Goal: Browse casually

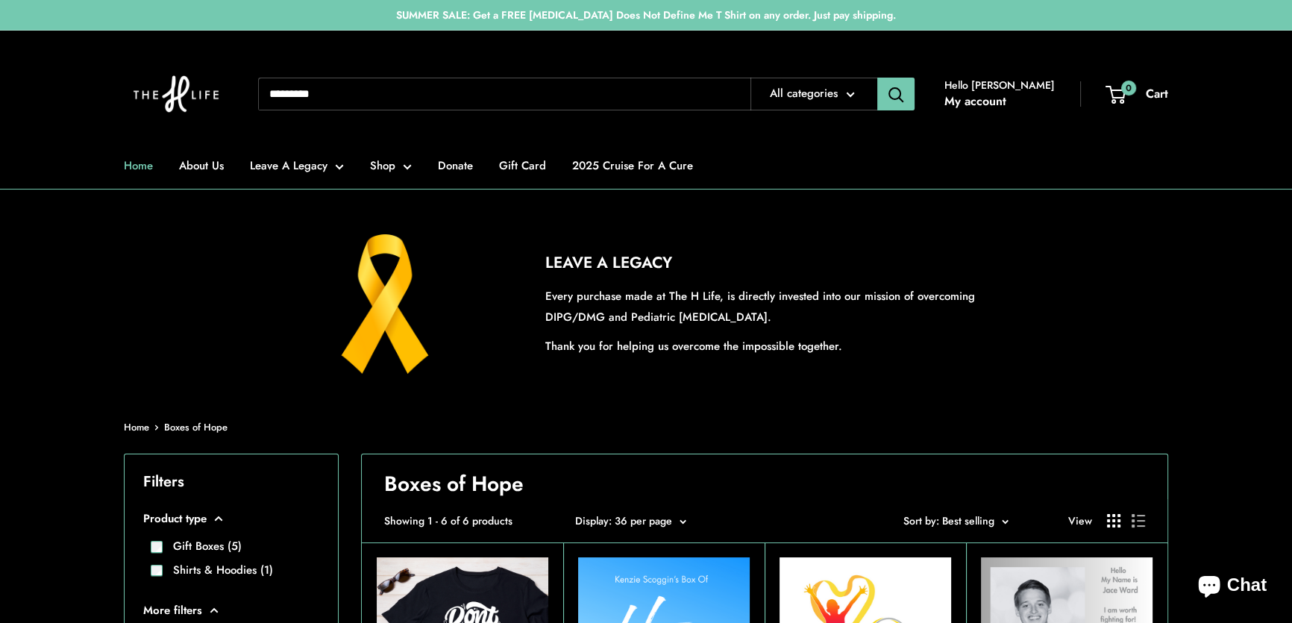
click at [151, 174] on link "Home" at bounding box center [138, 165] width 29 height 21
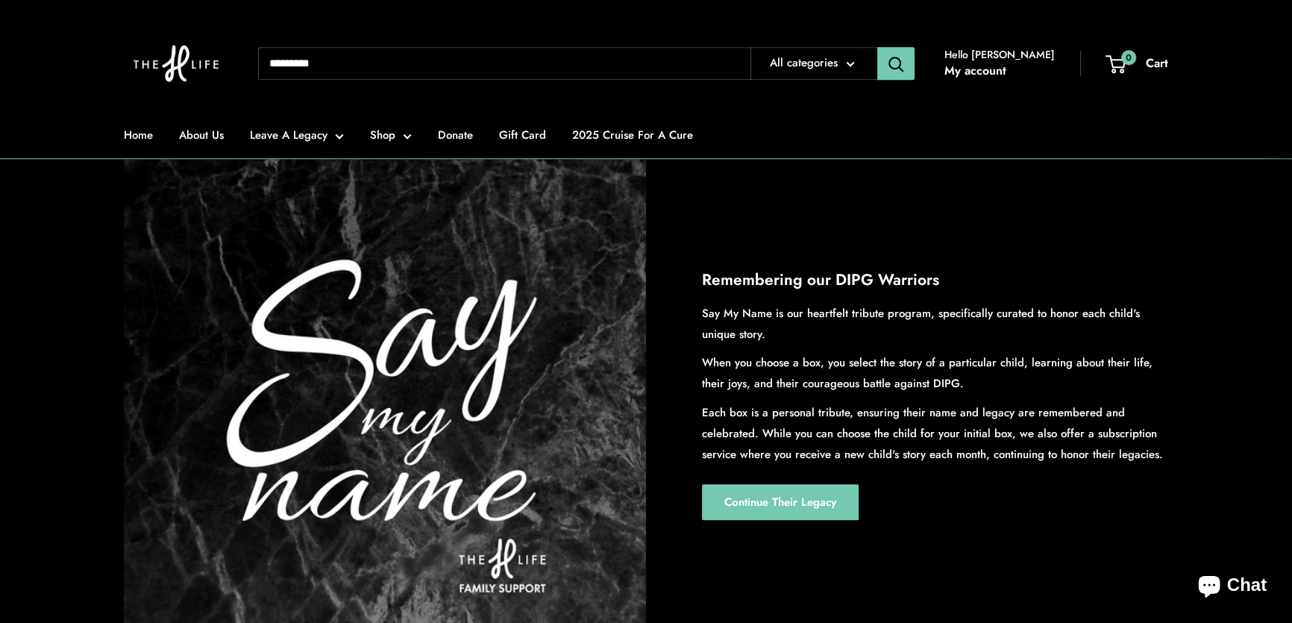
scroll to position [1899, 0]
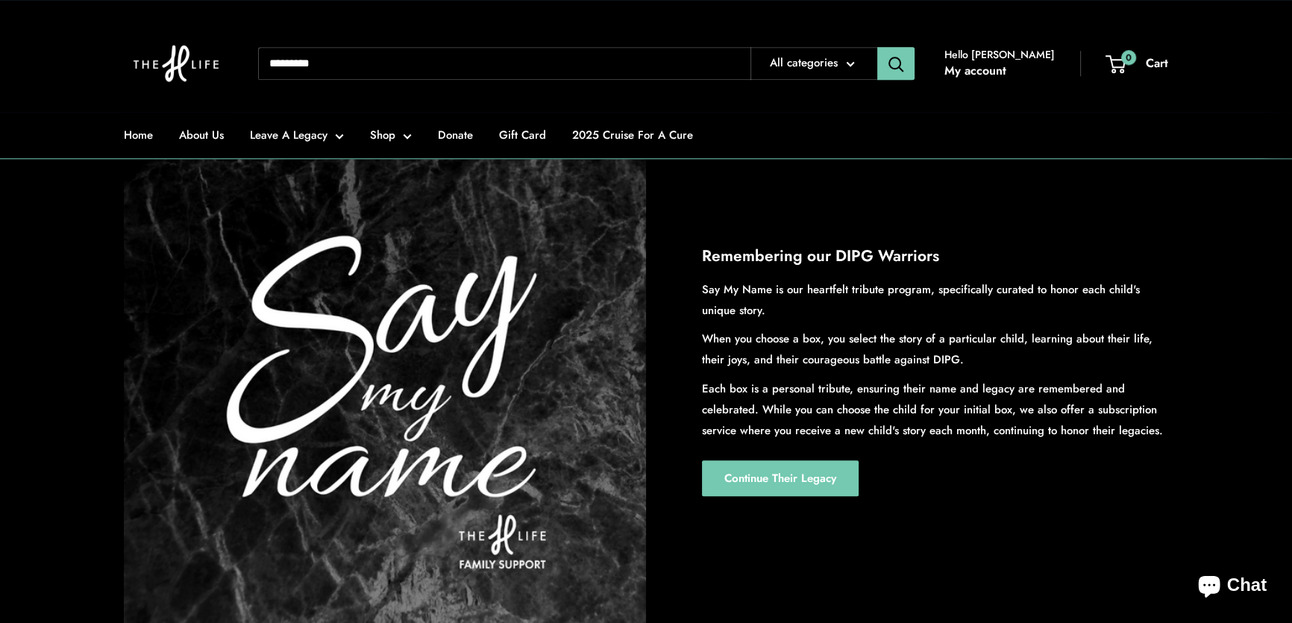
click at [1026, 269] on h2 "Remembering our DIPG Warriors" at bounding box center [935, 257] width 466 height 24
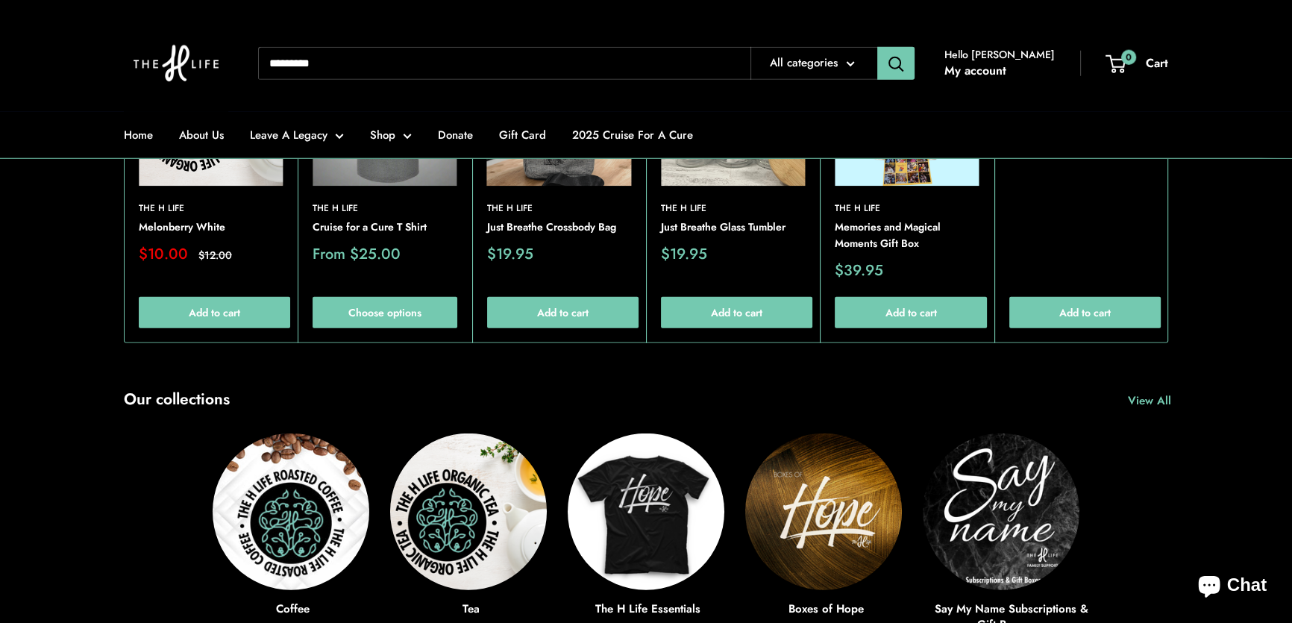
scroll to position [5223, 0]
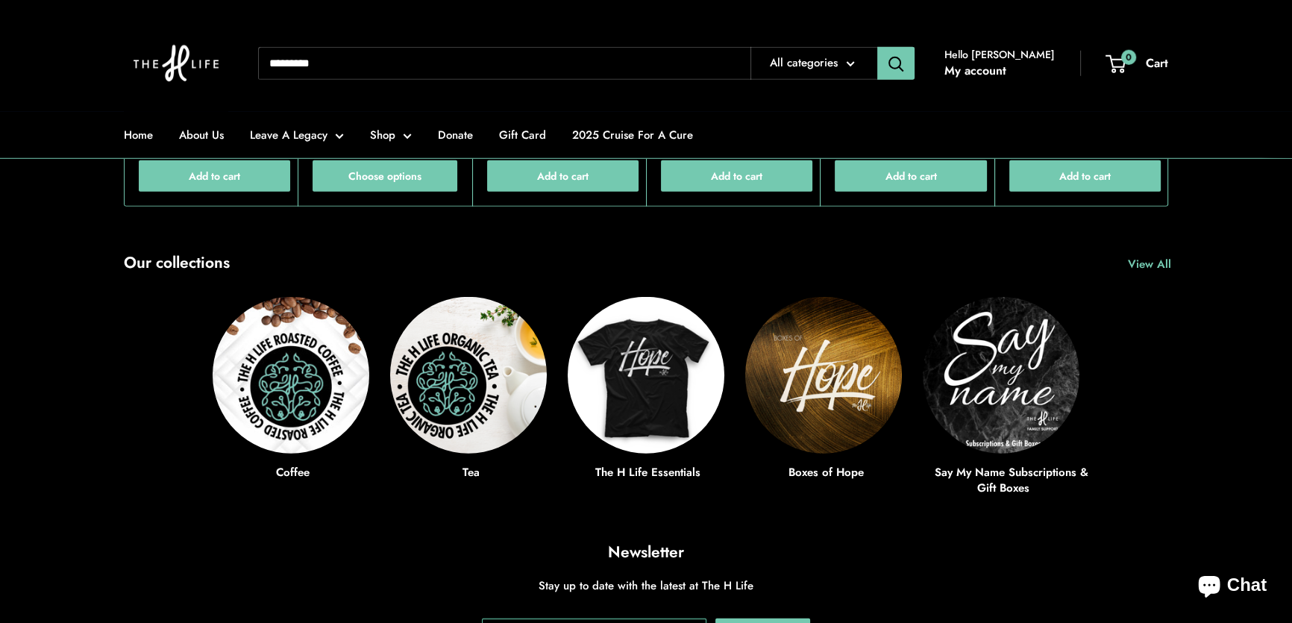
click at [151, 60] on img at bounding box center [176, 63] width 104 height 97
